Goal: Transaction & Acquisition: Download file/media

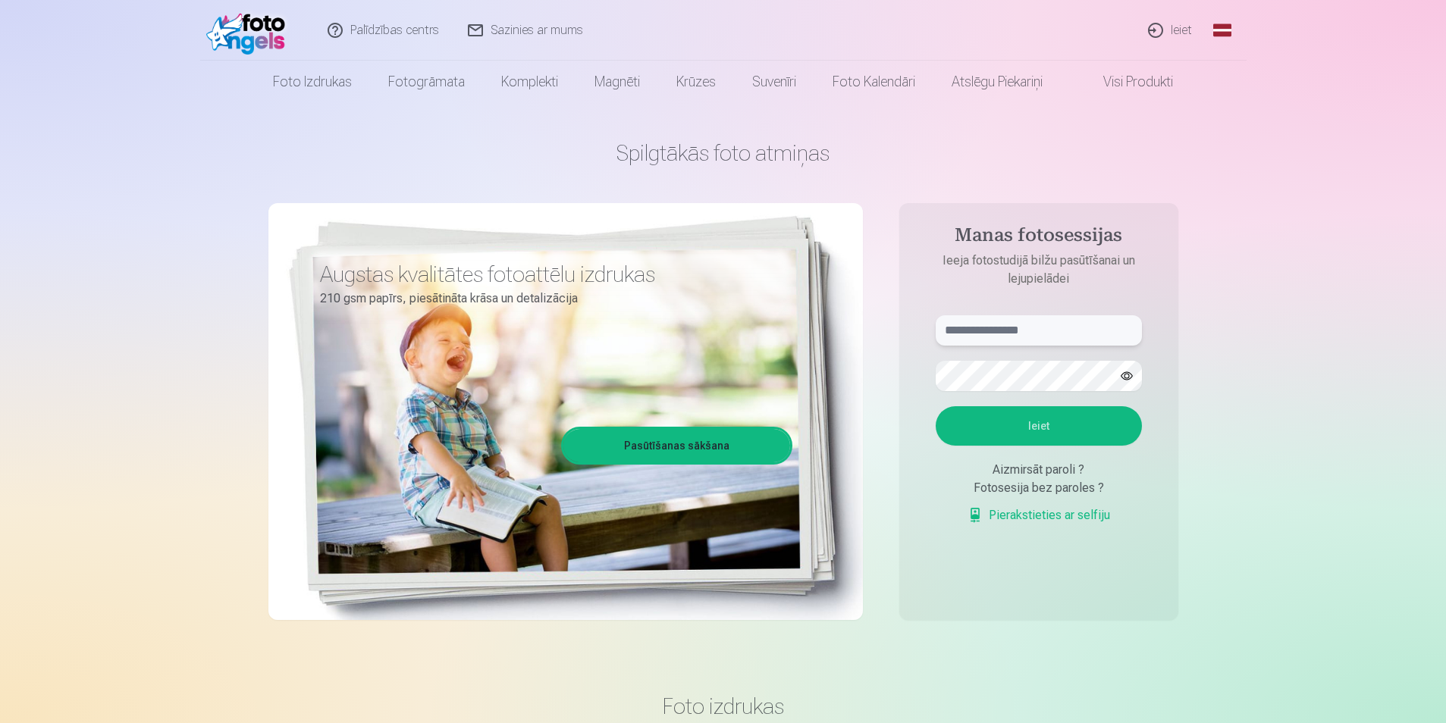
click at [1035, 337] on input "text" at bounding box center [1038, 330] width 206 height 30
click at [1032, 333] on input "text" at bounding box center [1038, 330] width 206 height 30
type input "**********"
click at [935, 406] on button "Ieiet" at bounding box center [1038, 425] width 206 height 39
click at [1035, 418] on button "Ieiet" at bounding box center [1038, 425] width 206 height 39
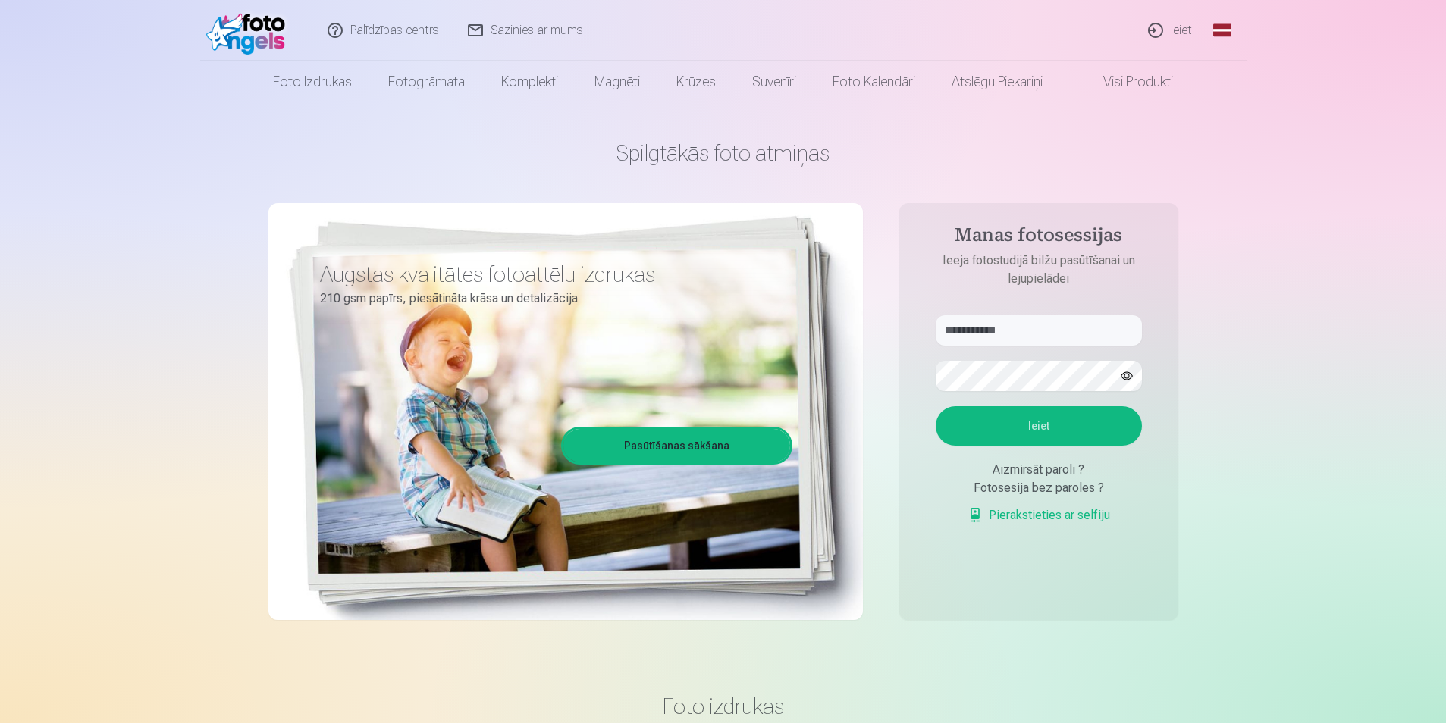
click at [1061, 419] on button "Ieiet" at bounding box center [1038, 425] width 206 height 39
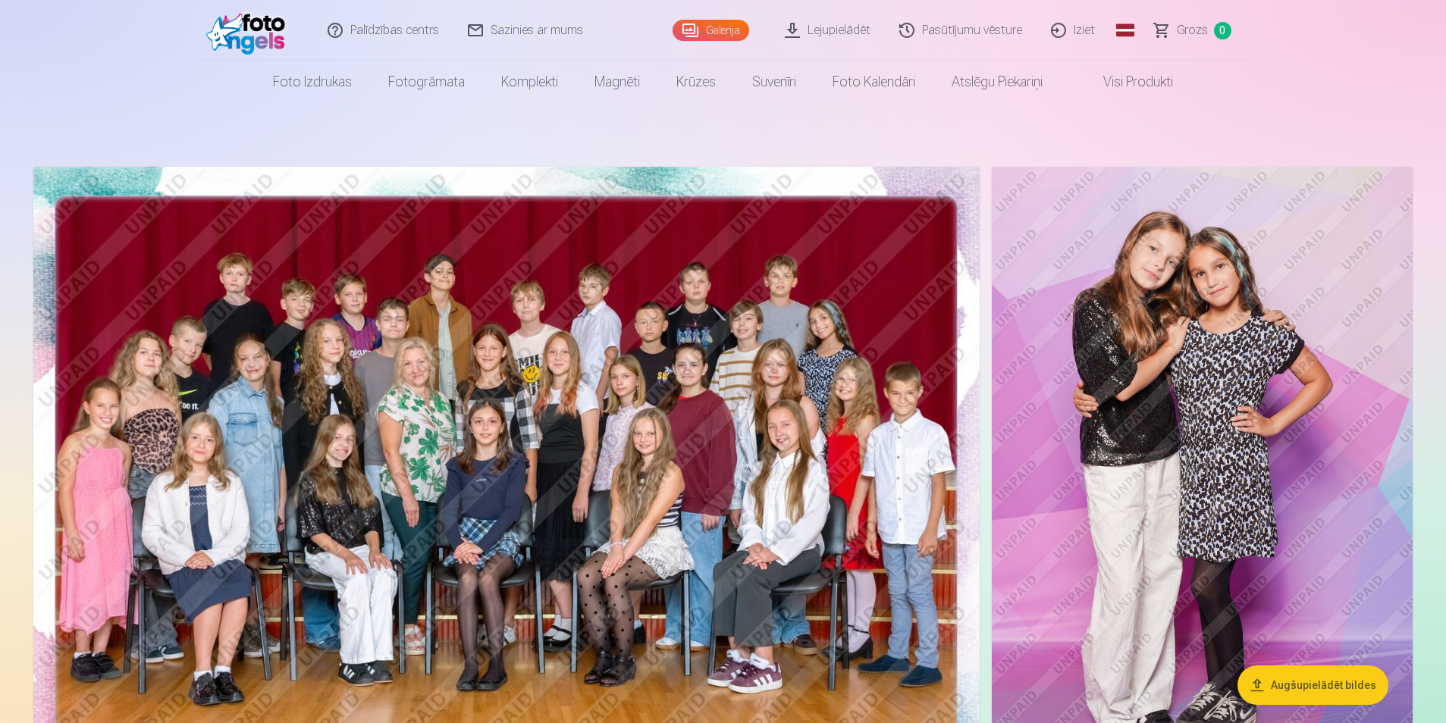
click at [703, 24] on link "Galerija" at bounding box center [710, 30] width 77 height 21
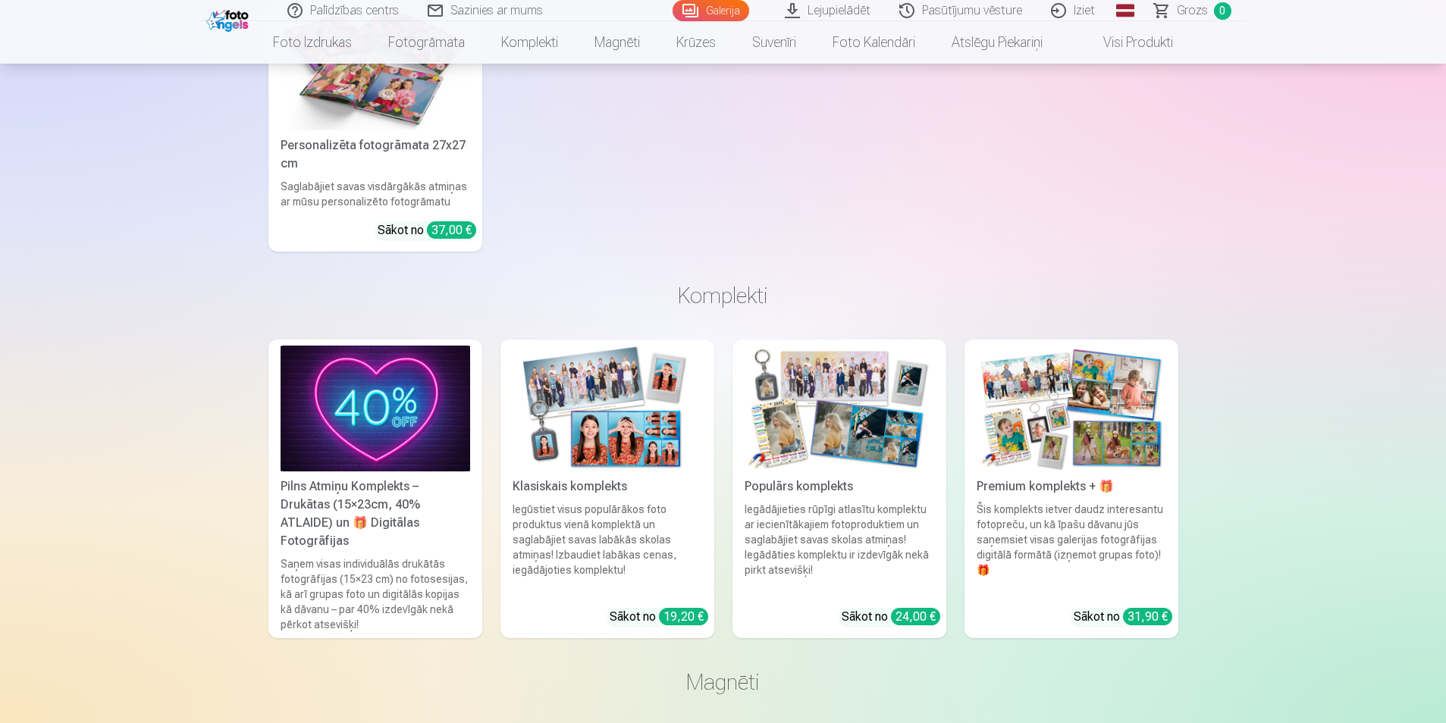
scroll to position [9804, 0]
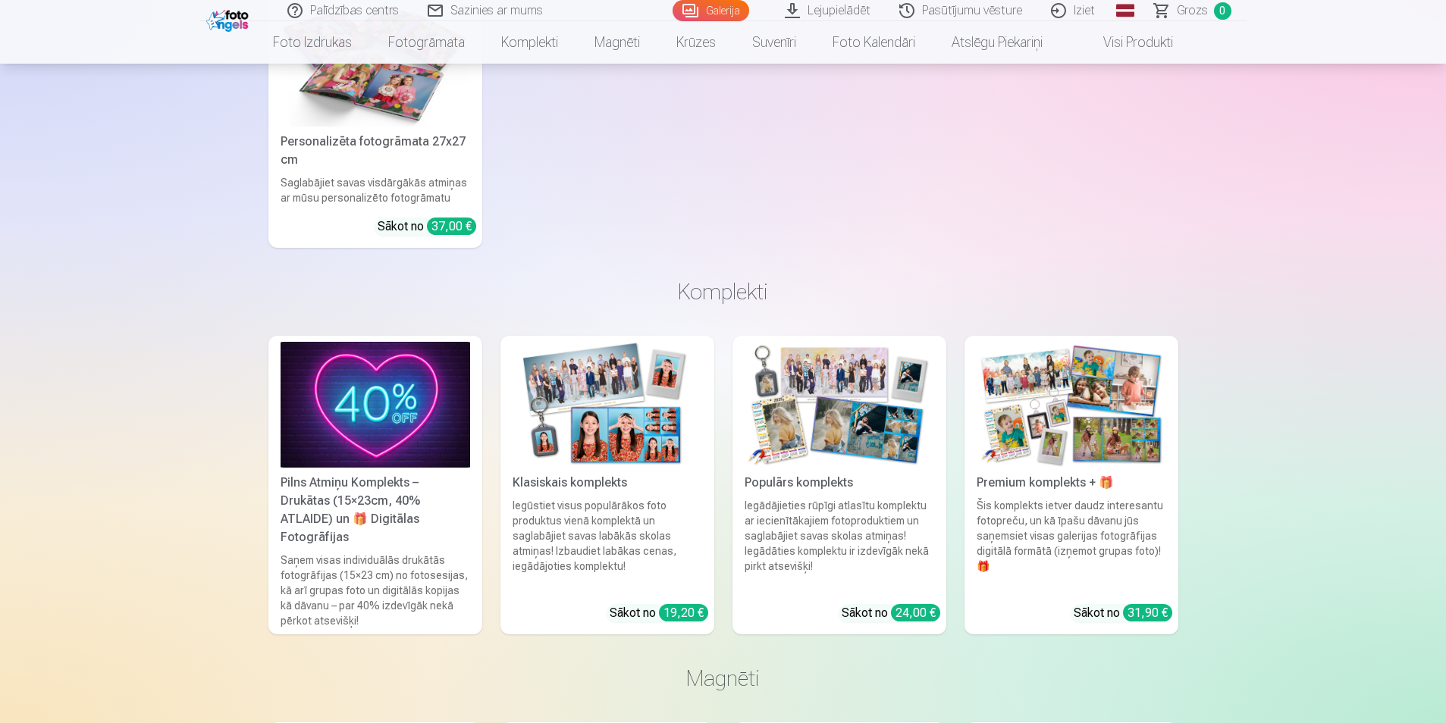
click at [330, 427] on img at bounding box center [375, 405] width 190 height 127
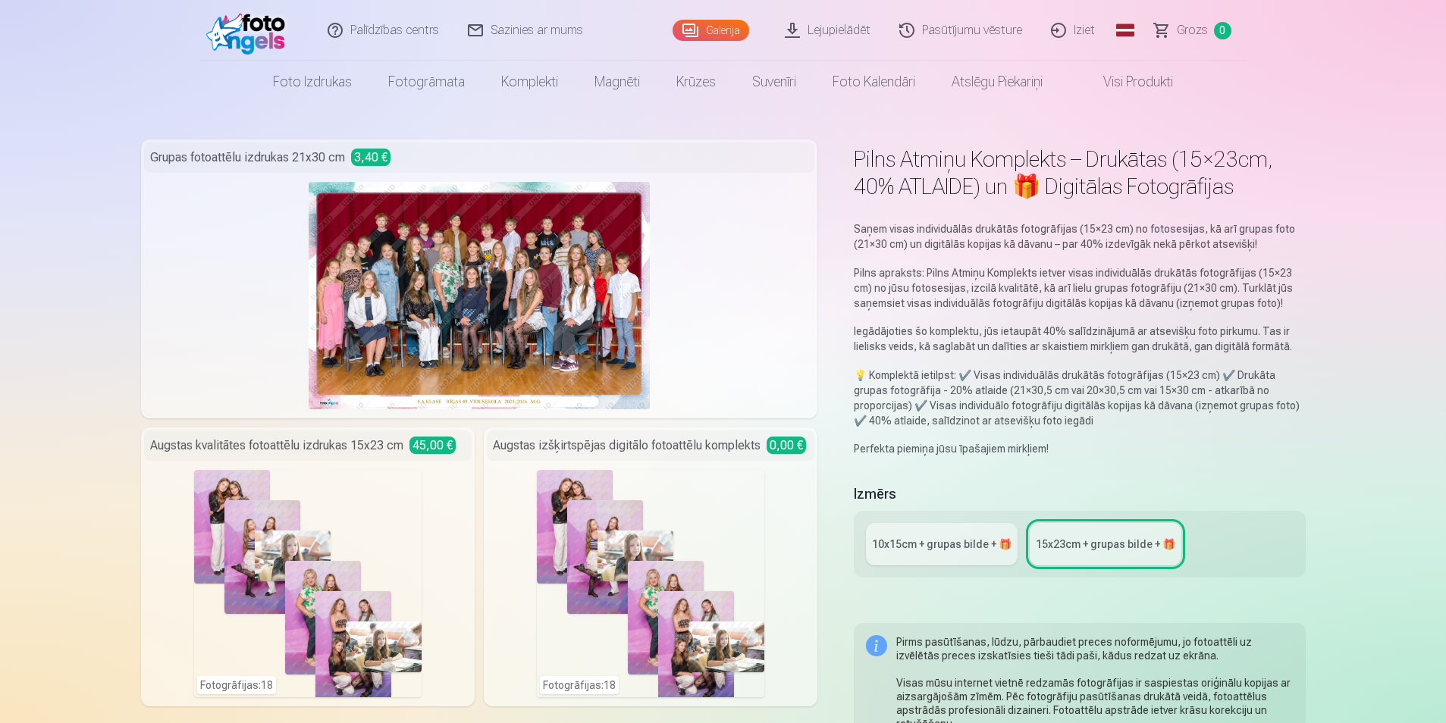
click at [839, 28] on link "Lejupielādēt" at bounding box center [828, 30] width 114 height 61
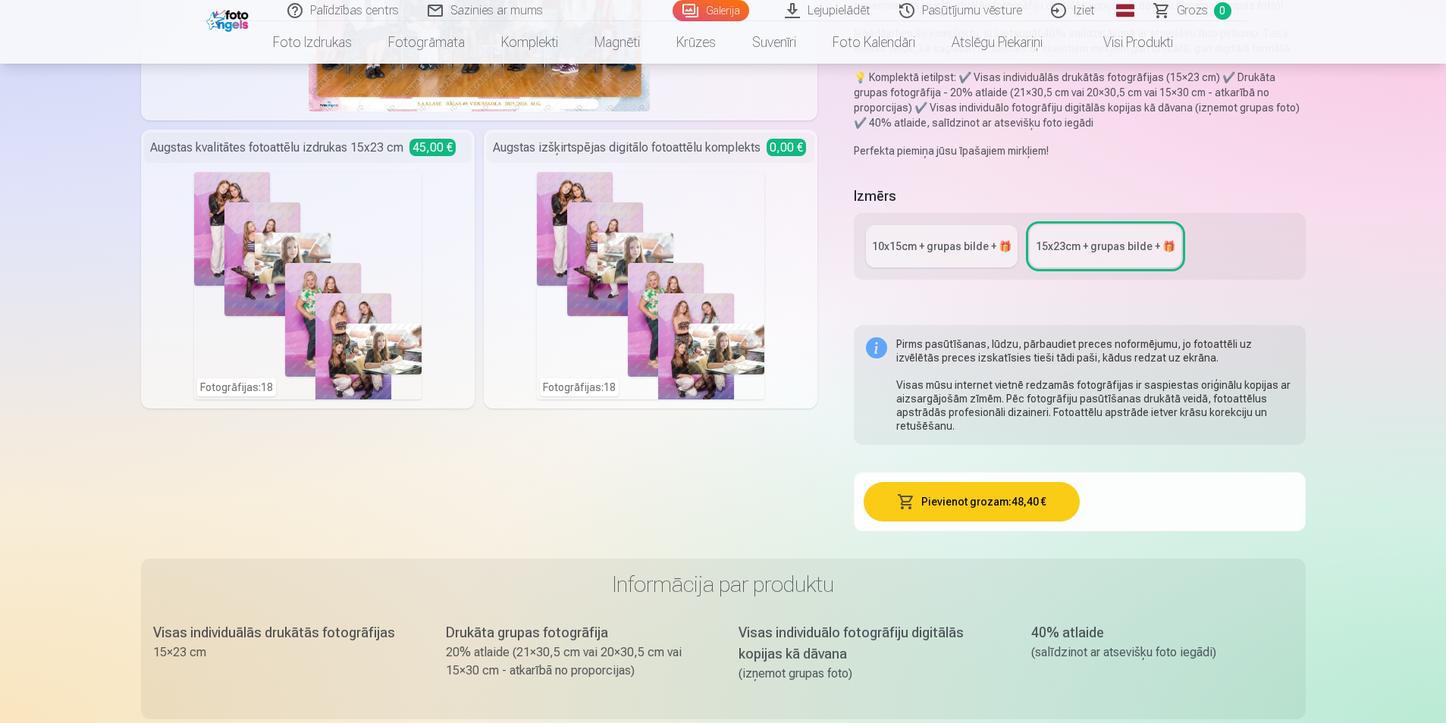
scroll to position [303, 0]
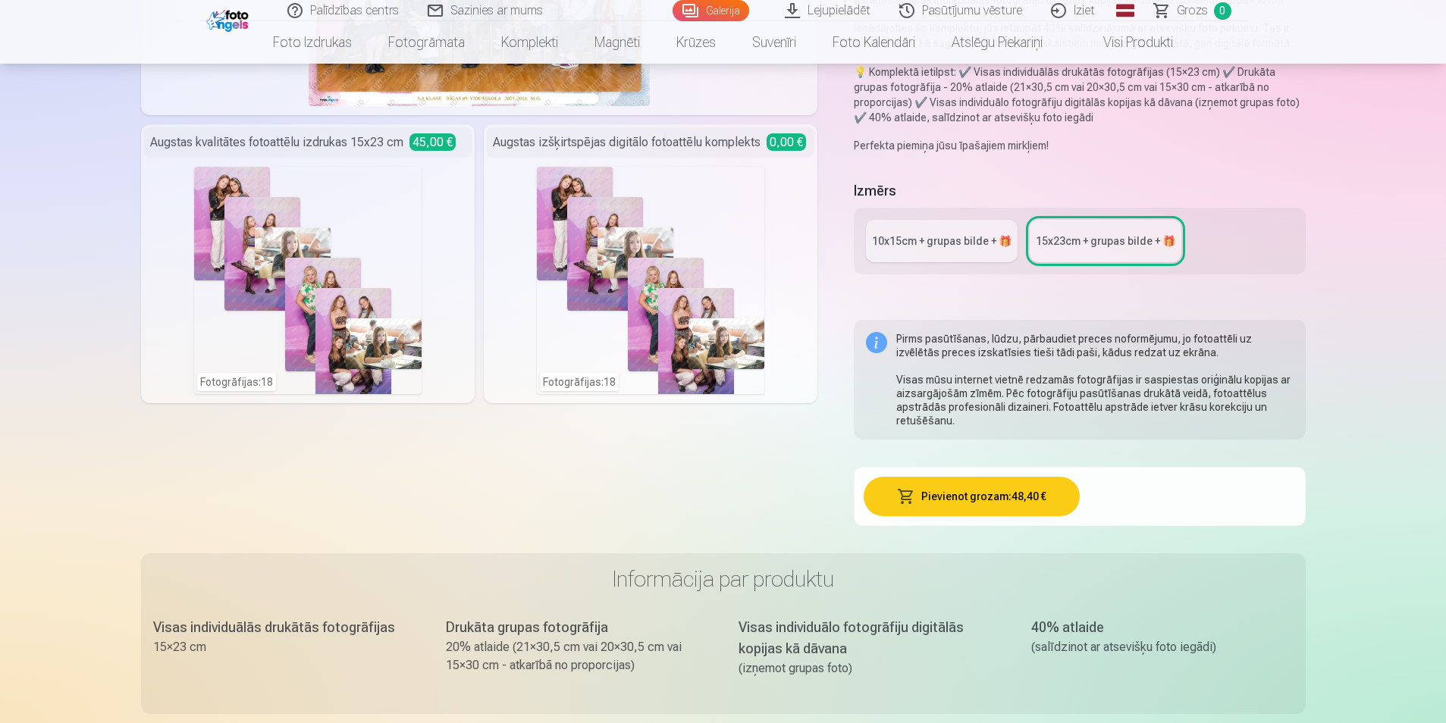
click at [963, 236] on div "10x15сm + grupas bilde + 🎁" at bounding box center [941, 240] width 139 height 15
